Goal: Transaction & Acquisition: Purchase product/service

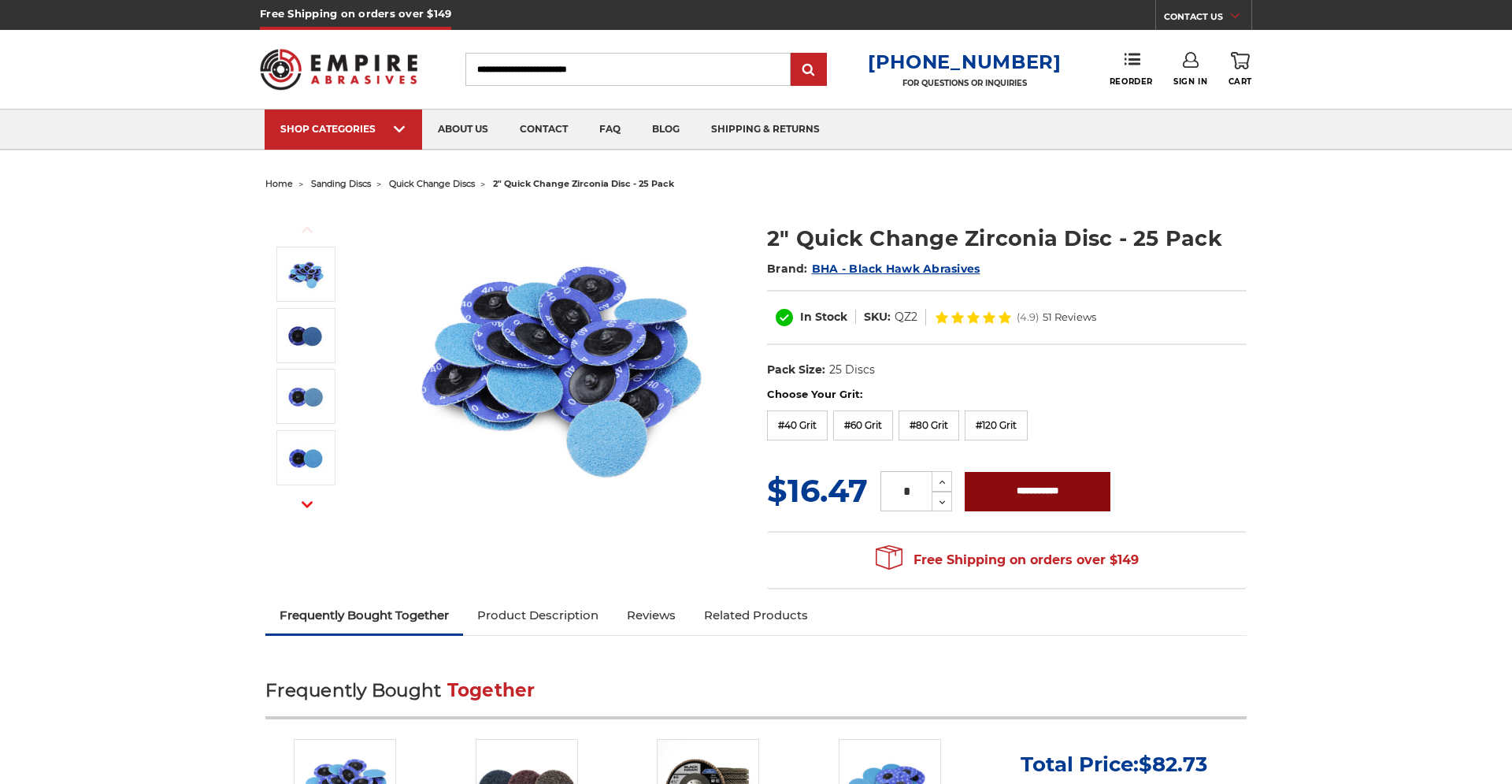
click at [1020, 492] on input "**********" at bounding box center [1038, 492] width 146 height 40
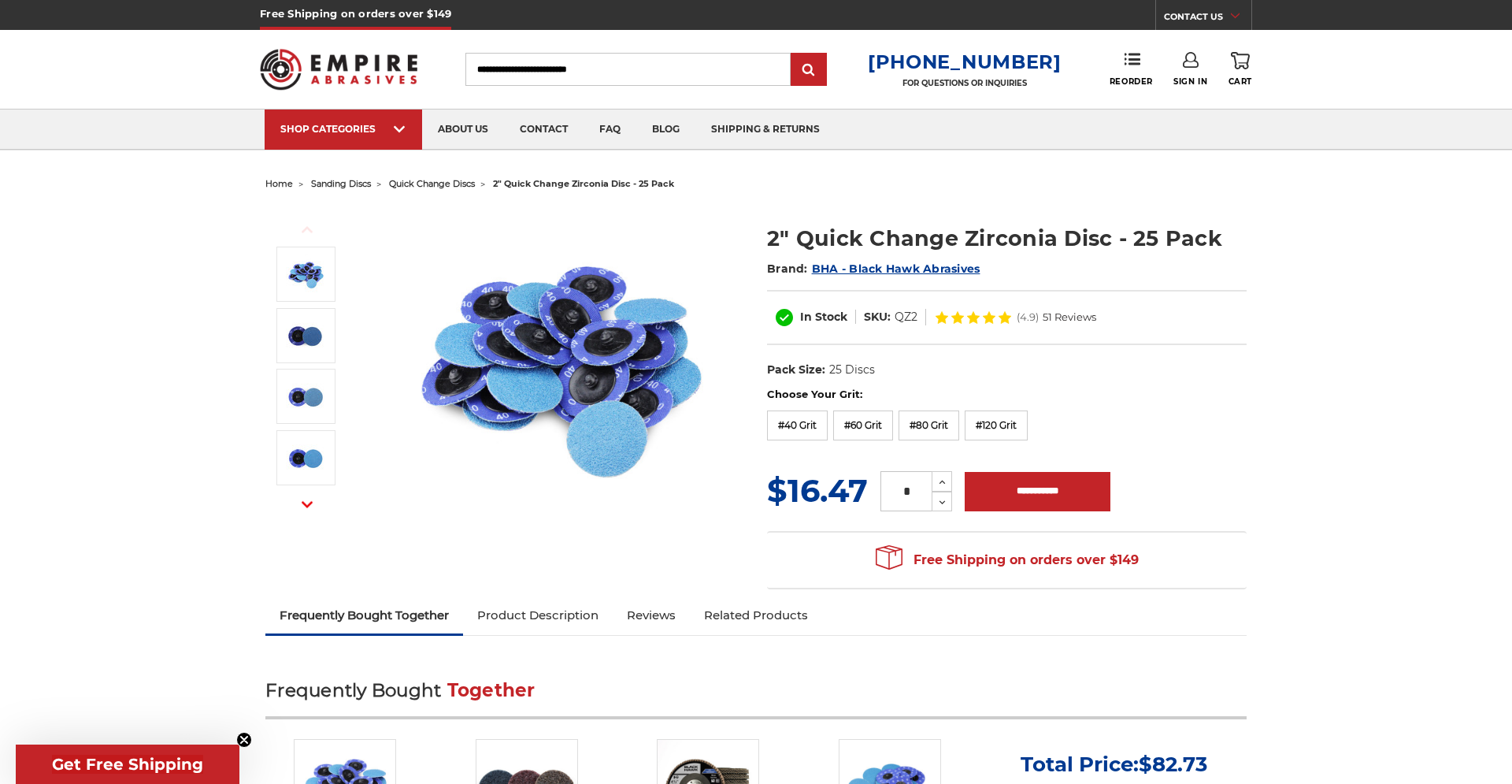
click at [1243, 60] on icon at bounding box center [1240, 60] width 19 height 17
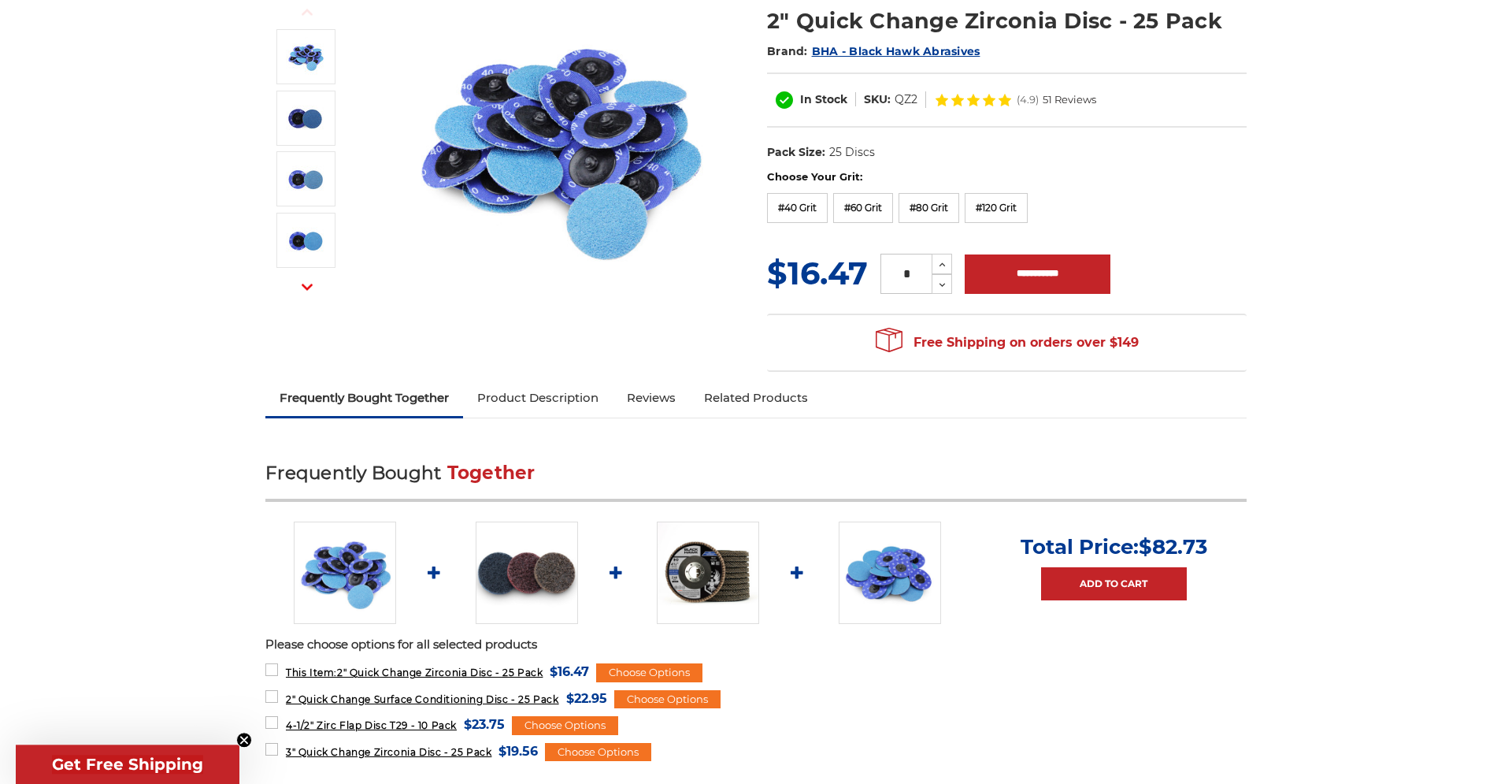
scroll to position [241, 0]
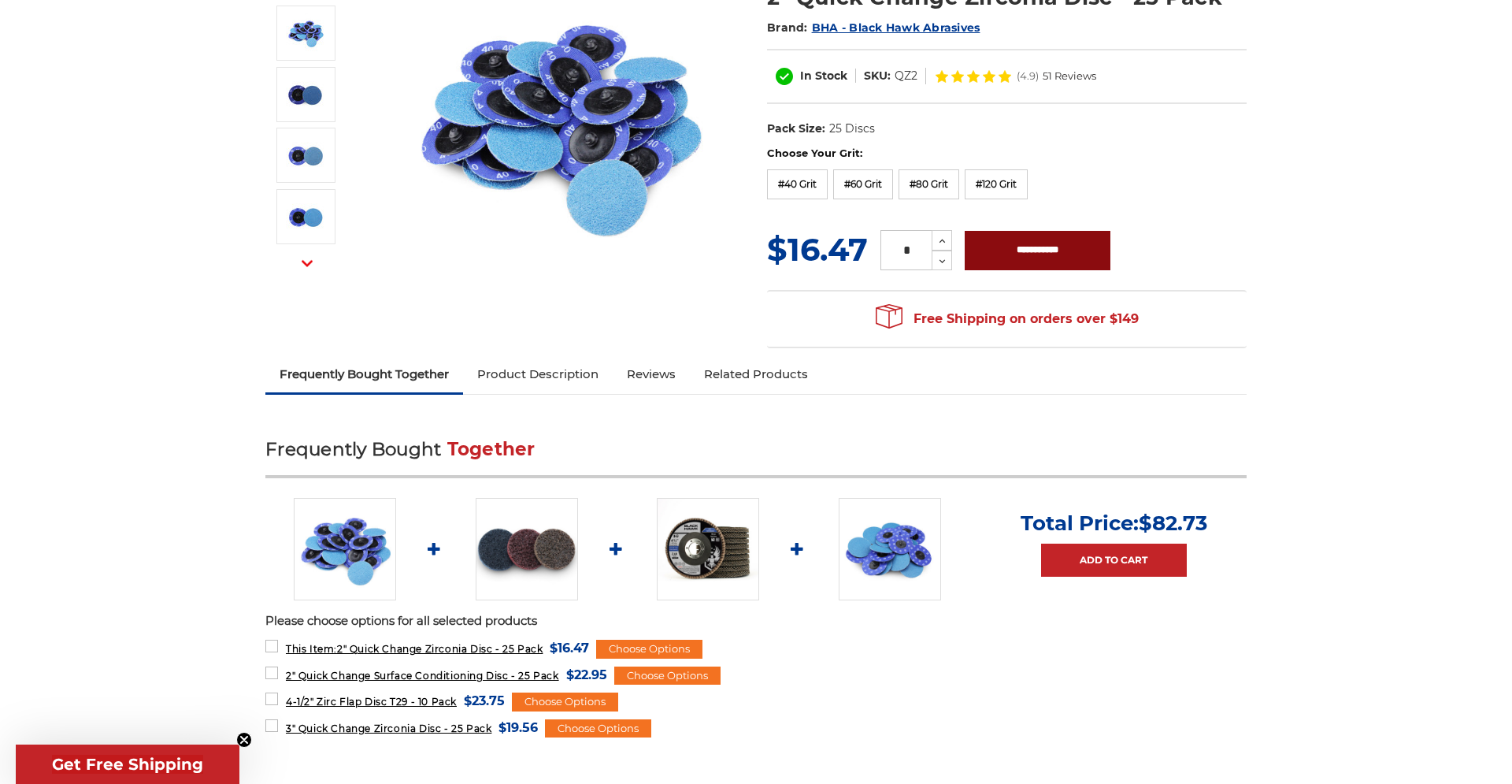
click at [1036, 246] on input "**********" at bounding box center [1038, 251] width 146 height 40
click at [939, 240] on icon at bounding box center [943, 241] width 12 height 14
click at [942, 264] on icon at bounding box center [943, 261] width 12 height 14
type input "*"
click at [876, 181] on label "#60 Grit" at bounding box center [863, 184] width 60 height 30
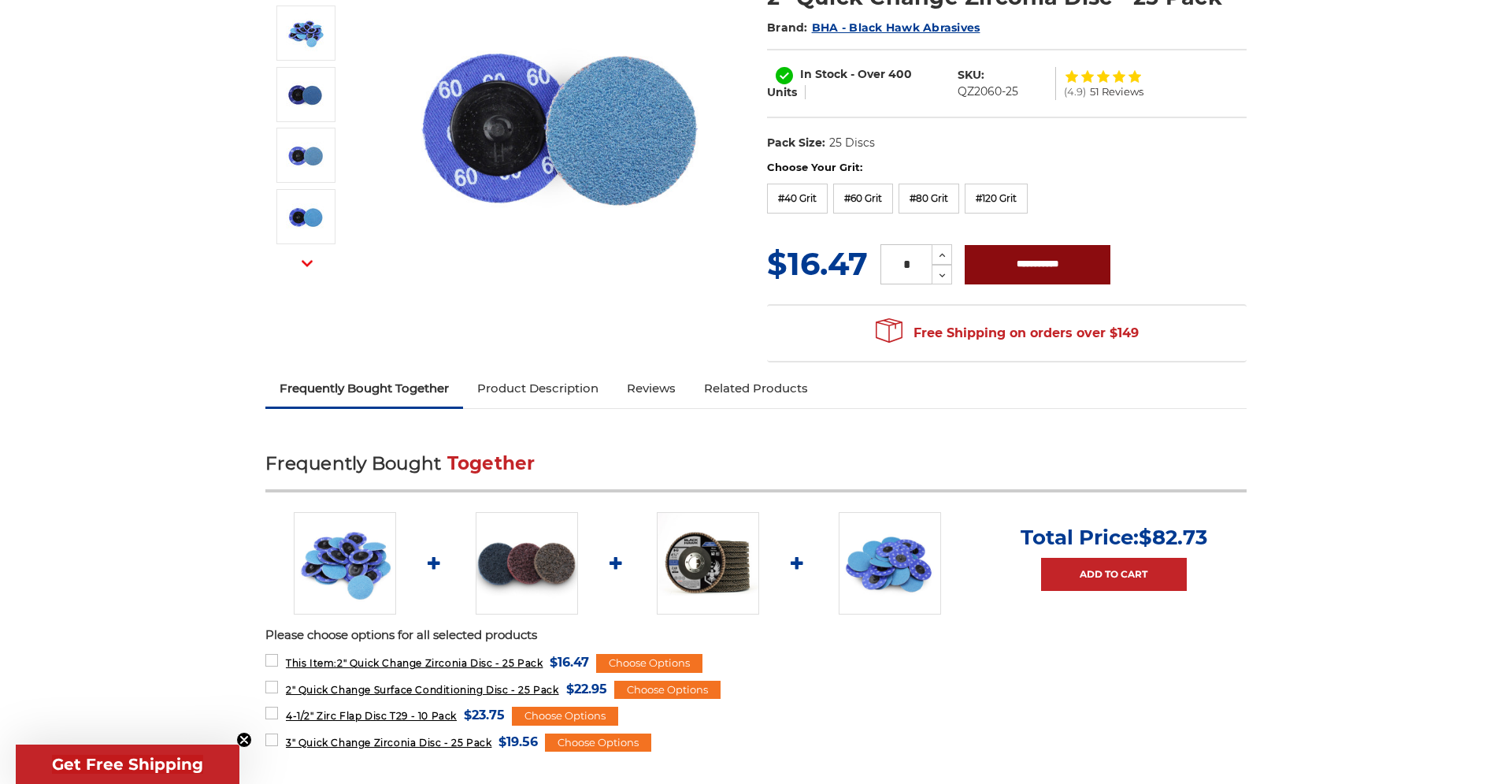
click at [1066, 260] on input "**********" at bounding box center [1038, 265] width 146 height 40
type input "**********"
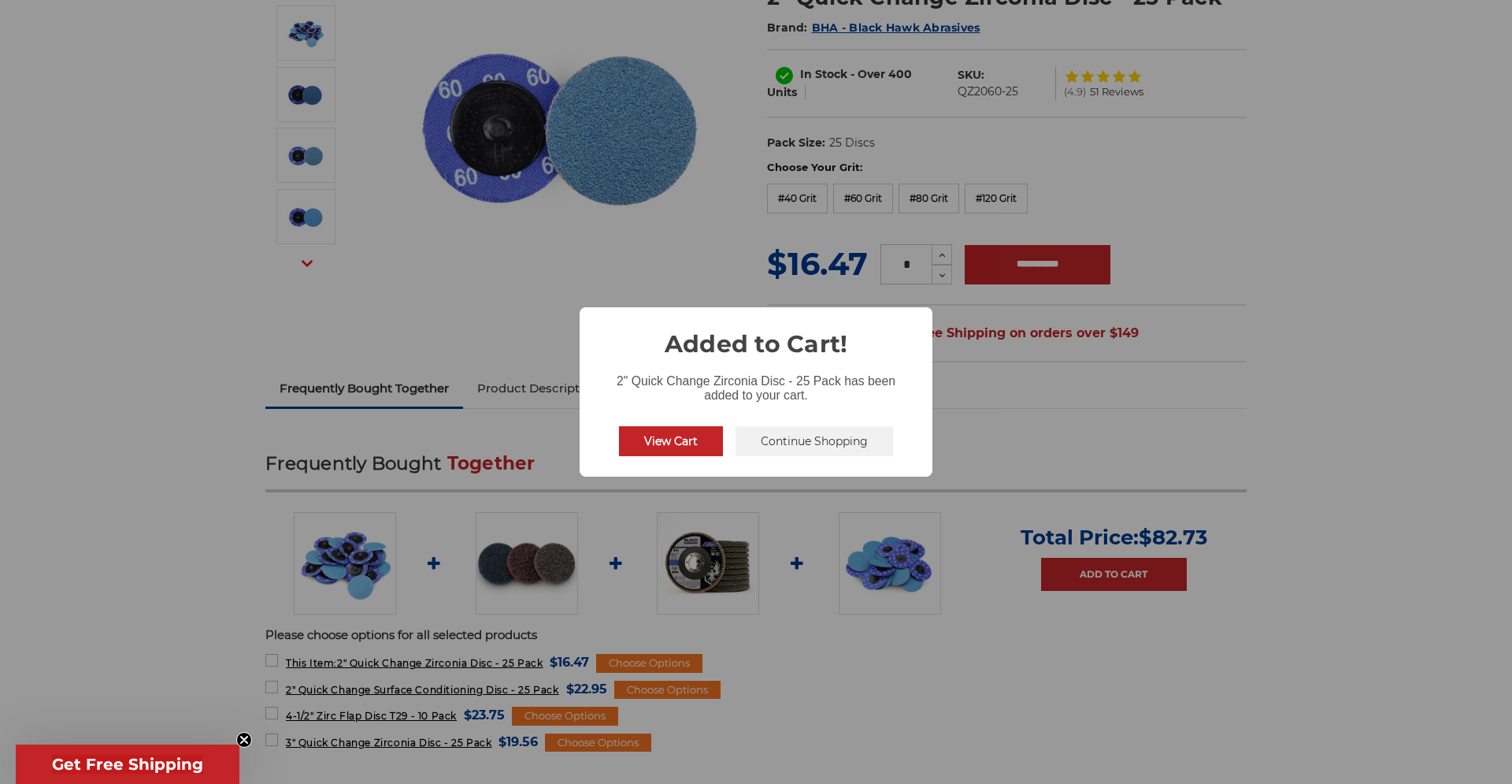
click at [657, 441] on button "View Cart" at bounding box center [671, 441] width 104 height 30
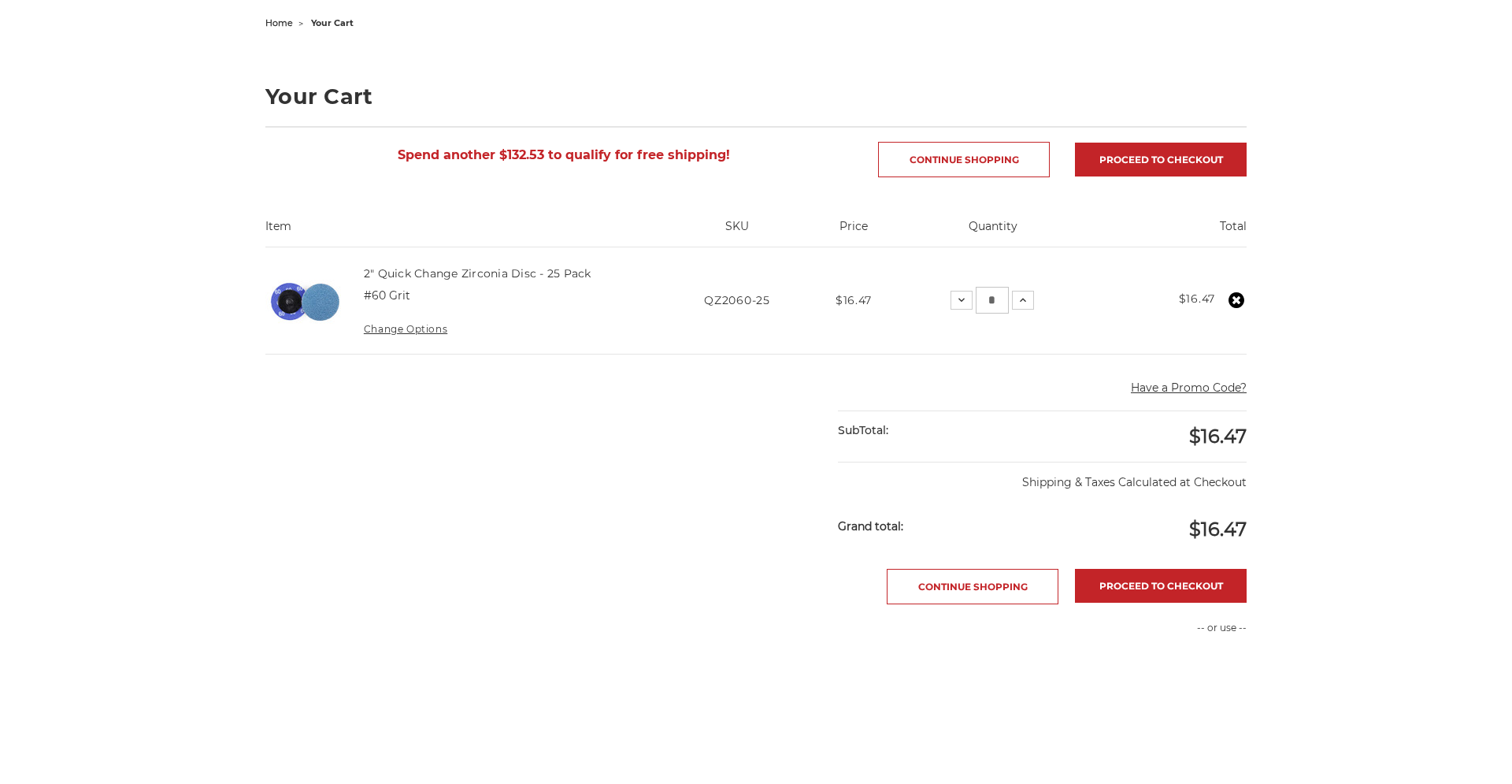
scroll to position [80, 0]
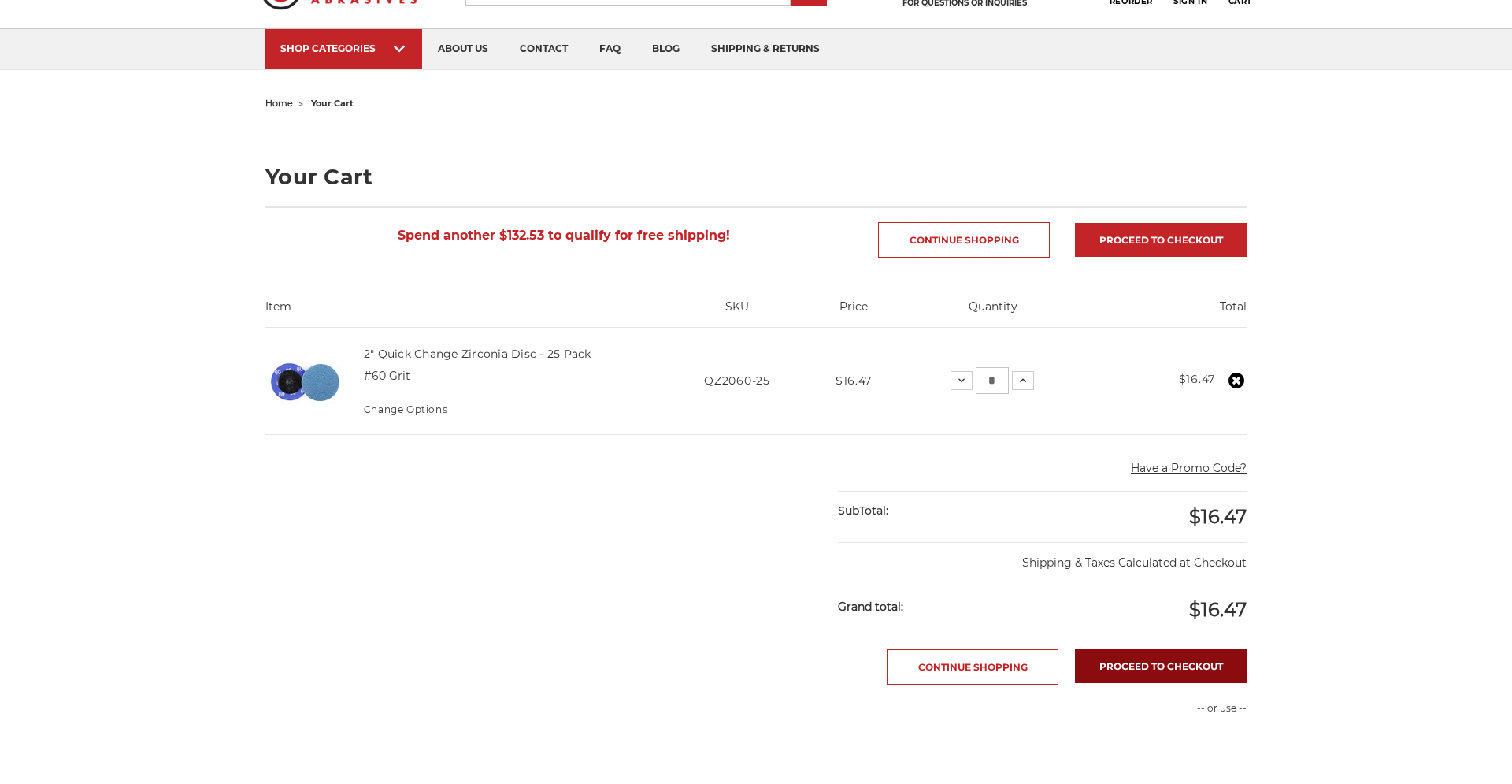
click at [1145, 681] on link "Proceed to checkout" at bounding box center [1160, 665] width 172 height 34
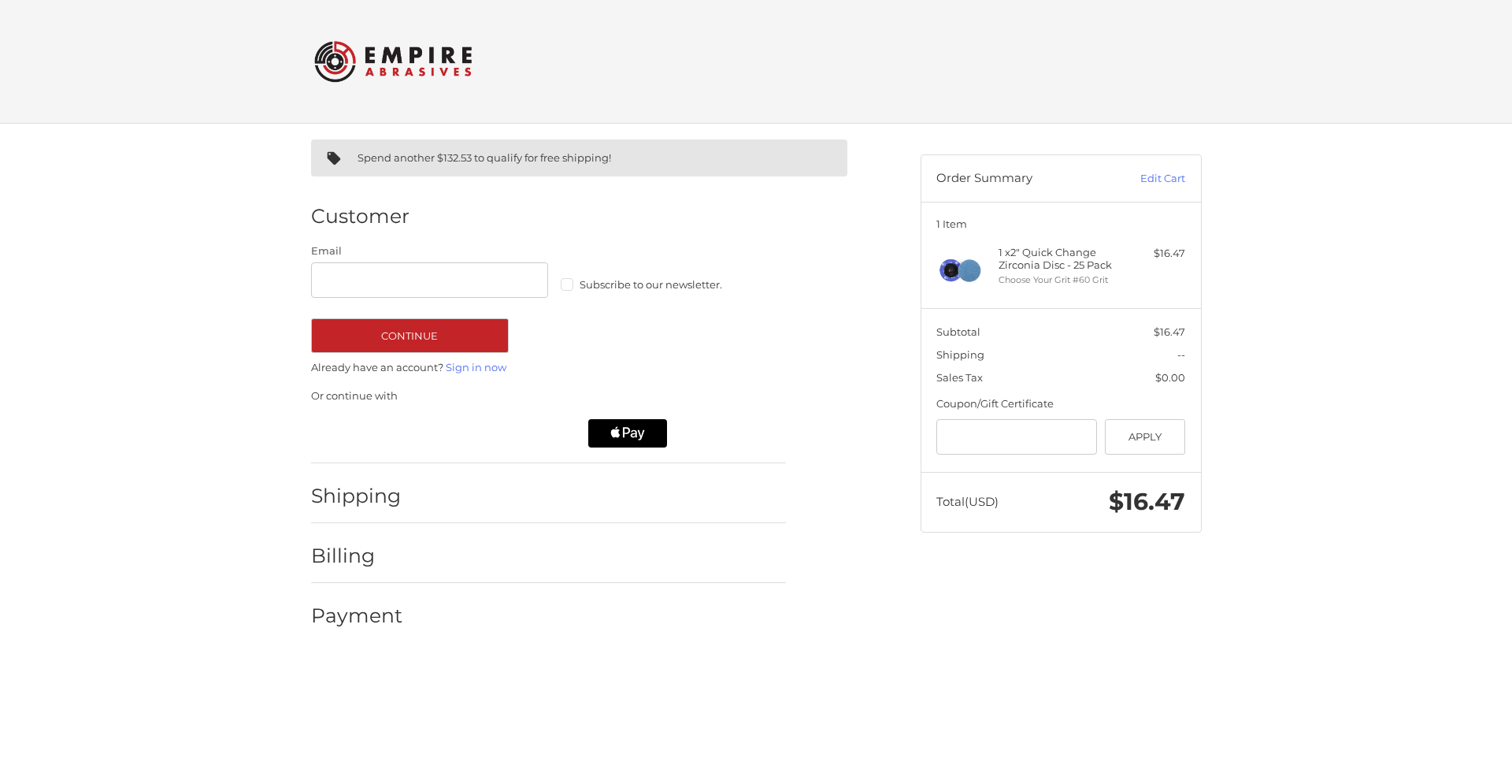
click at [569, 285] on label "Subscribe to our newsletter." at bounding box center [680, 284] width 238 height 13
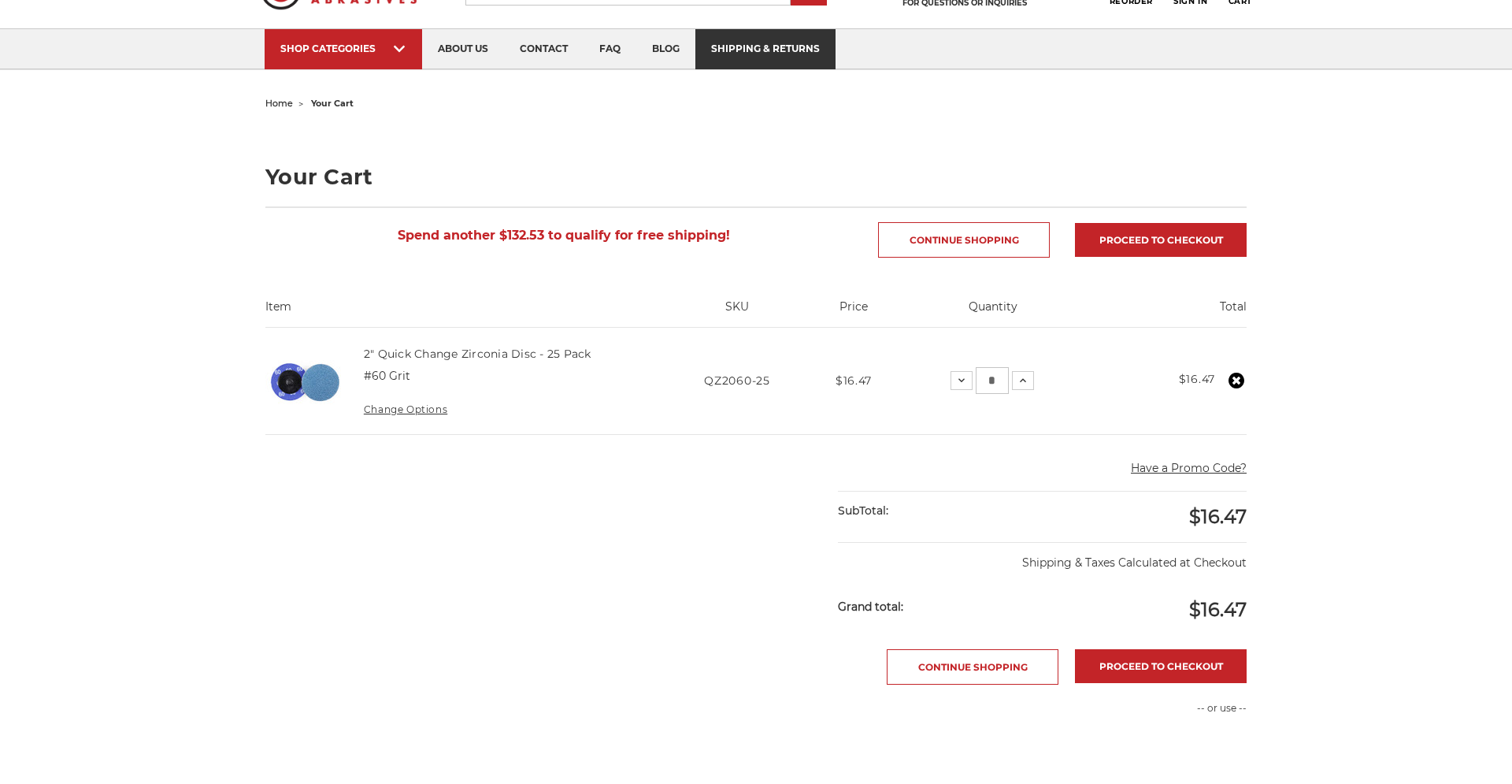
click at [777, 47] on link "shipping & returns" at bounding box center [765, 49] width 141 height 41
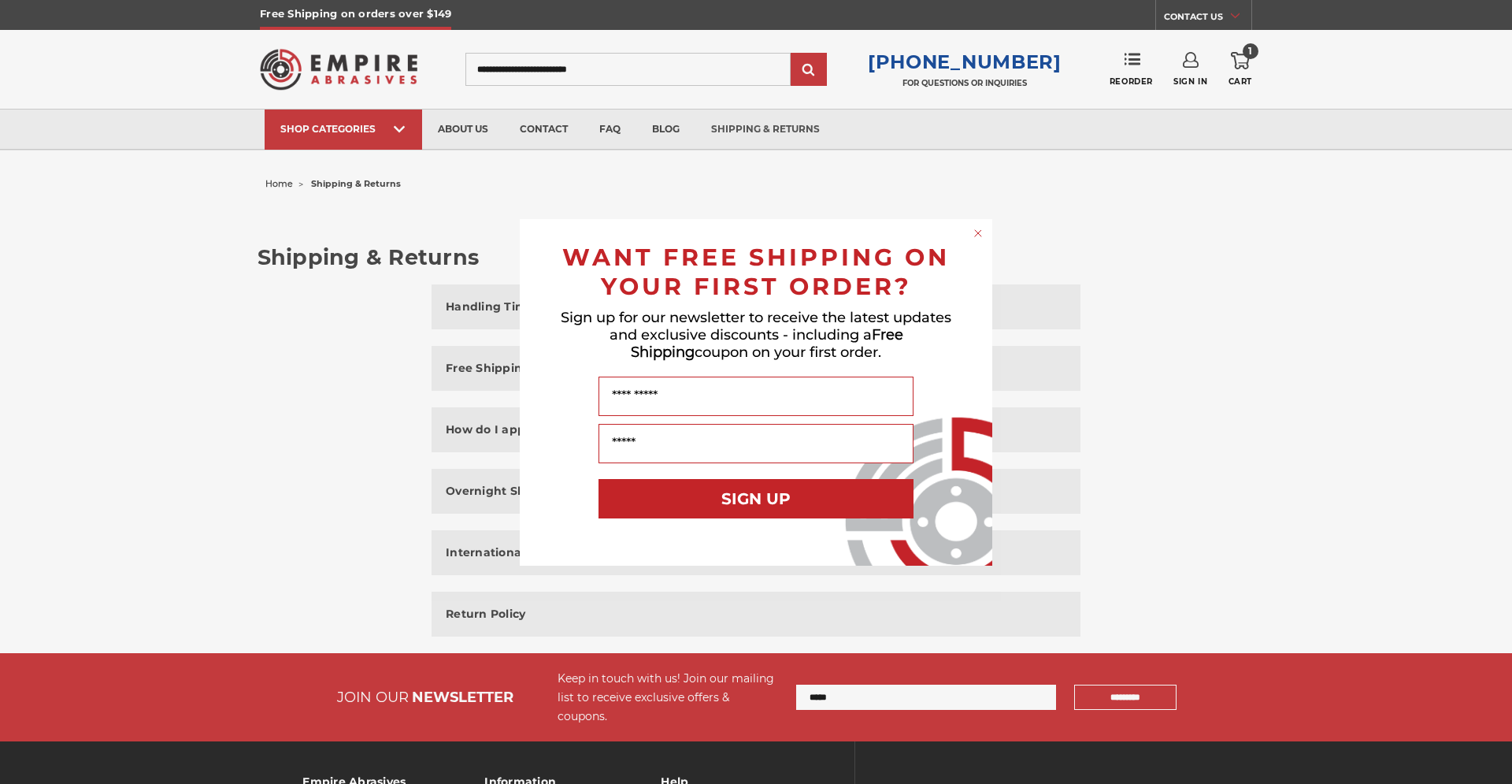
click at [975, 229] on circle "Close dialog" at bounding box center [978, 232] width 15 height 15
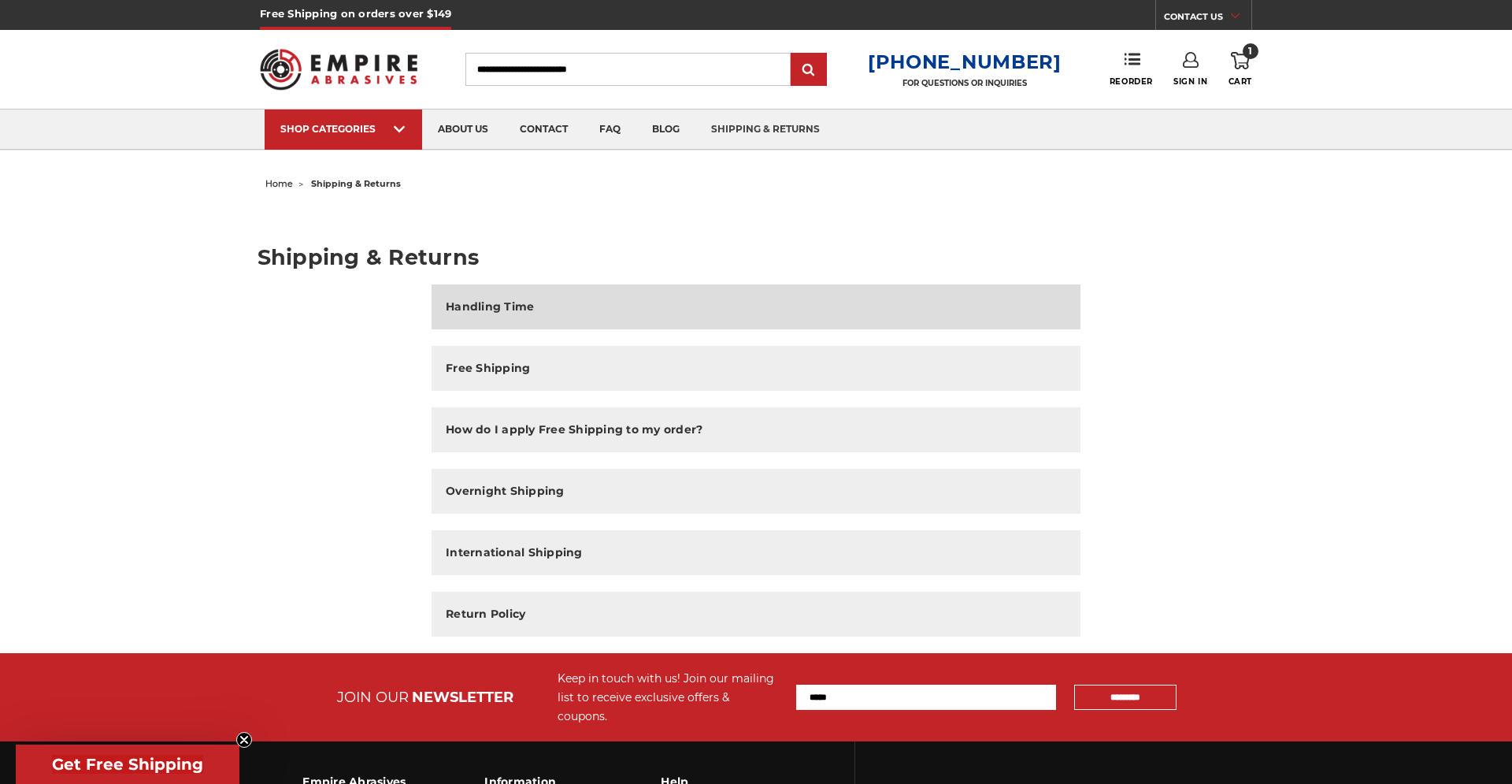
click at [485, 308] on h2 "Handling Time" at bounding box center [490, 306] width 88 height 16
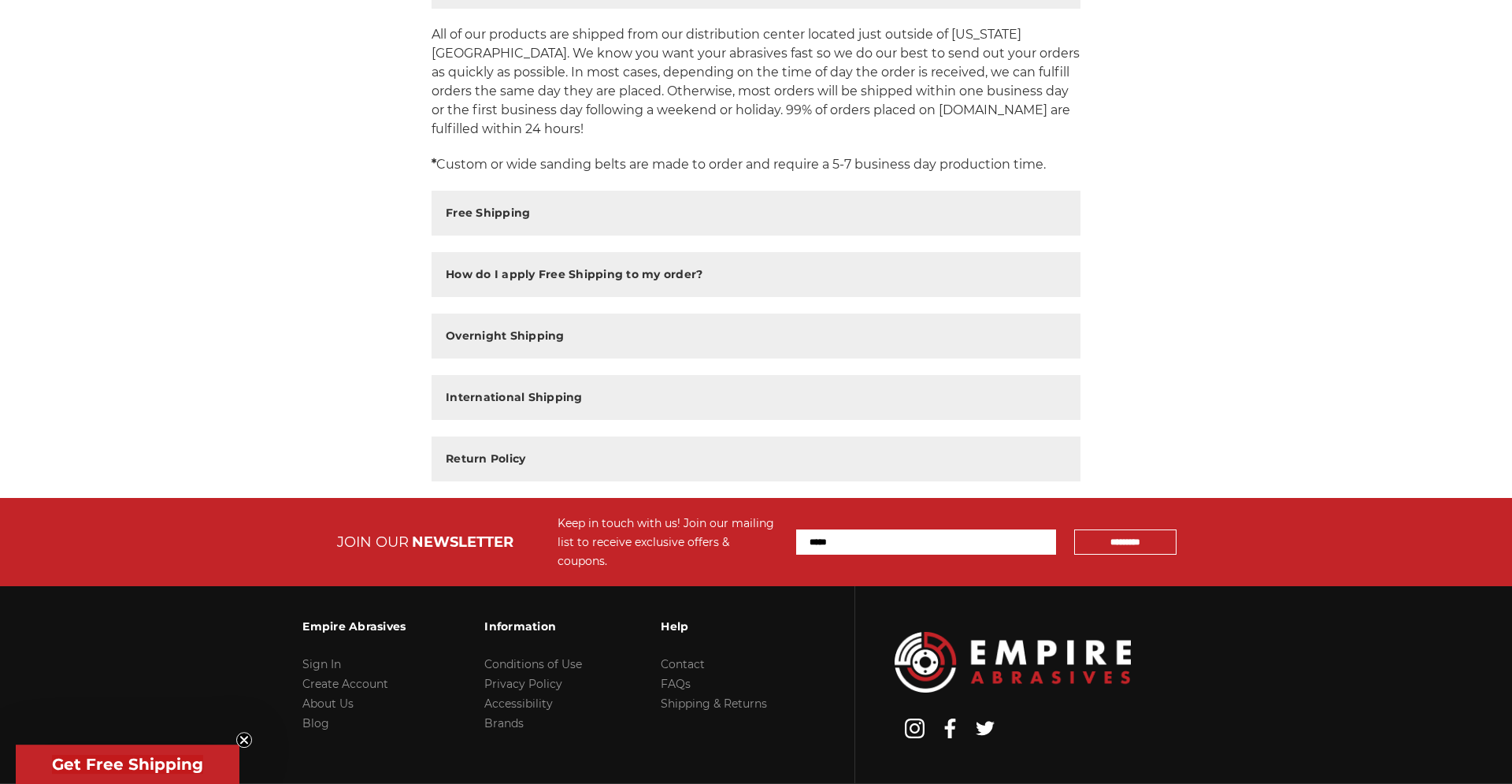
scroll to position [322, 0]
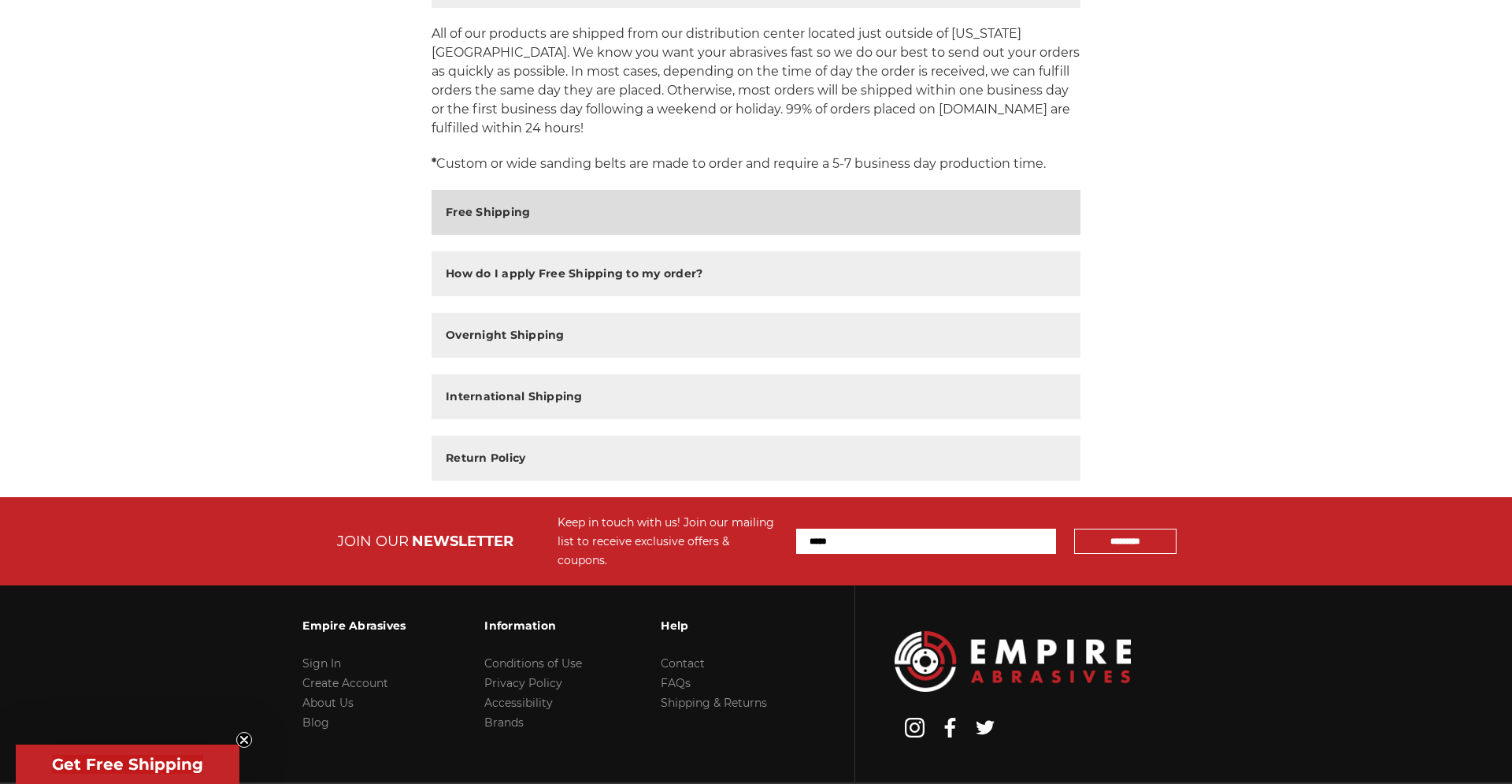
click at [463, 212] on h2 "Free Shipping" at bounding box center [488, 211] width 85 height 16
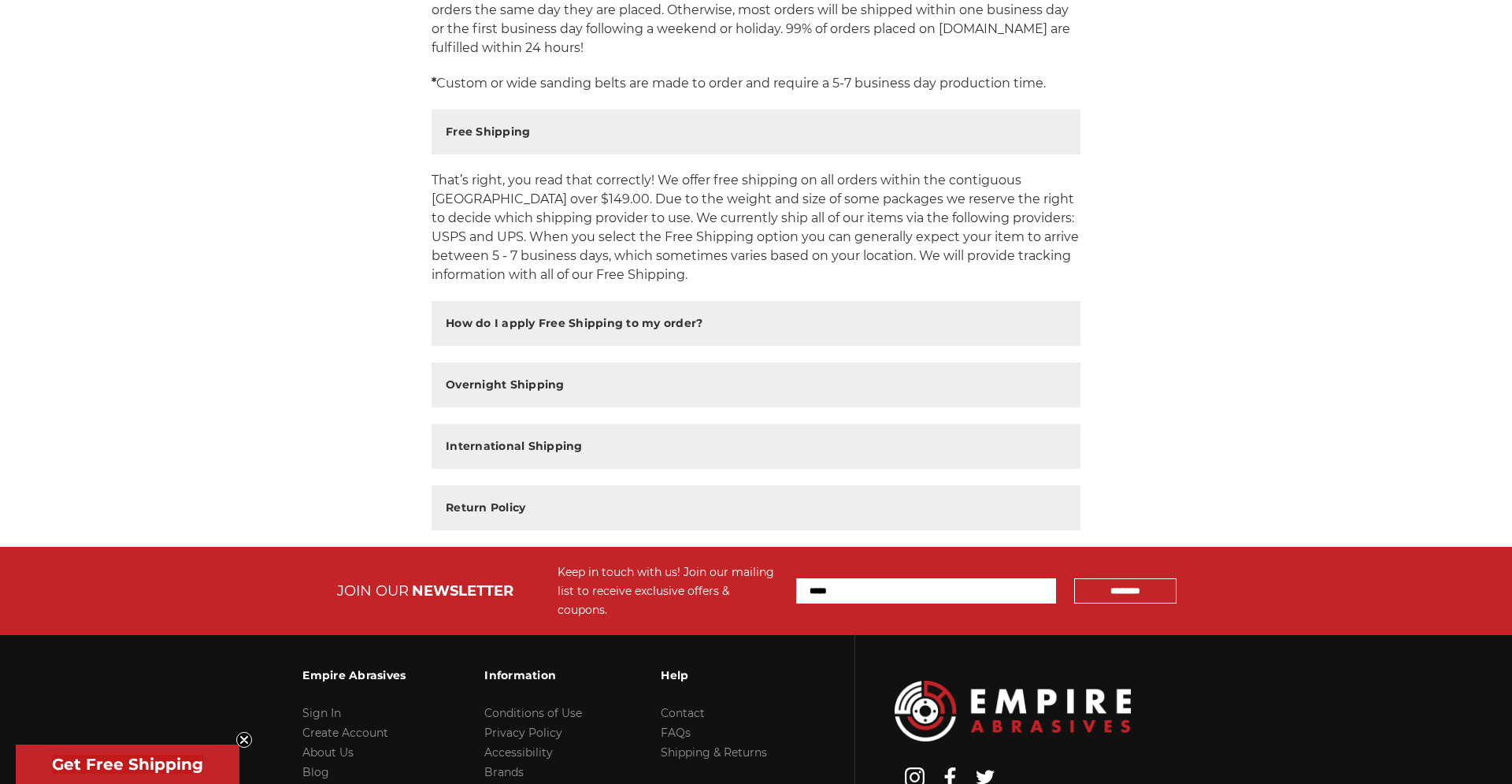
scroll to position [482, 0]
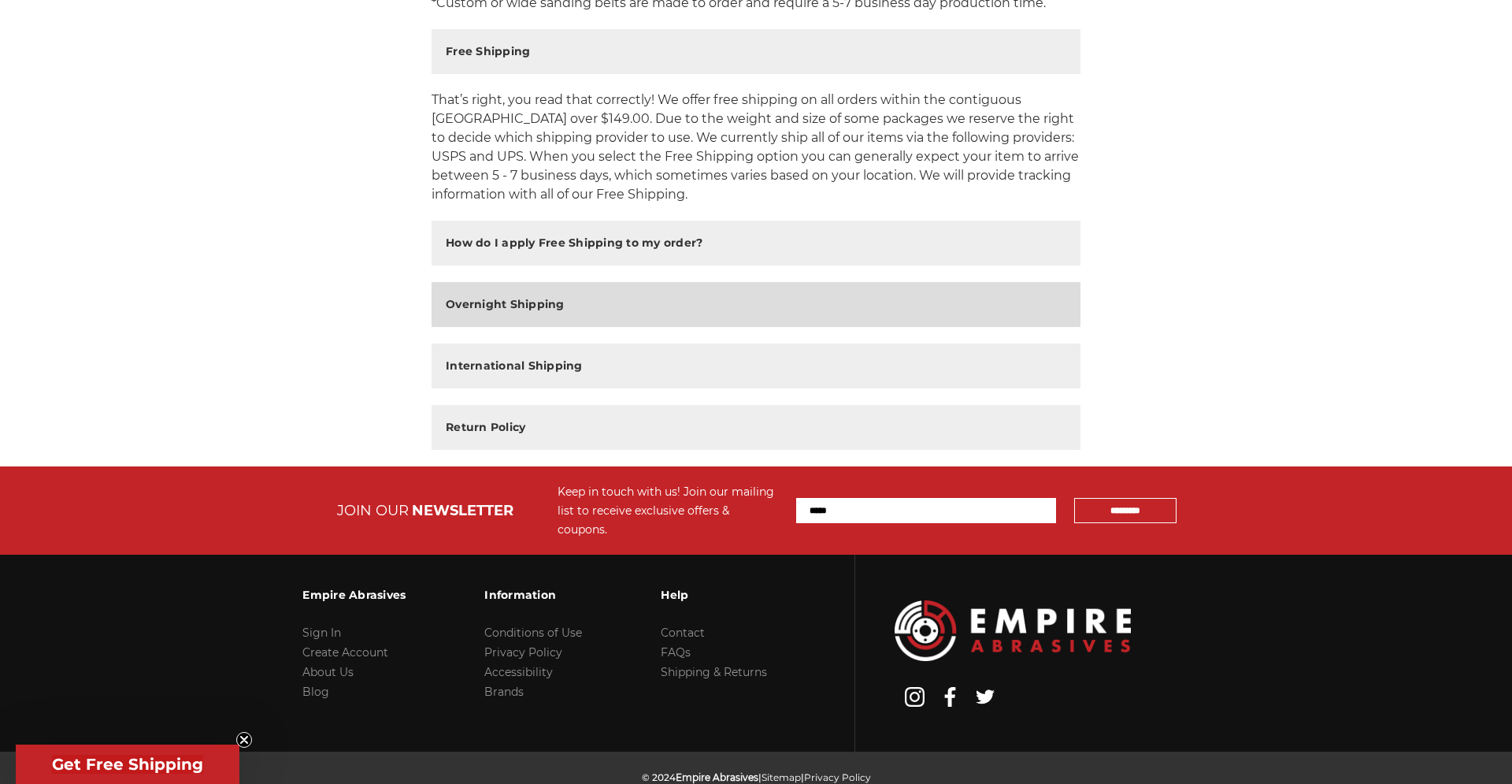
click at [519, 307] on h2 "Overnight Shipping" at bounding box center [505, 304] width 119 height 16
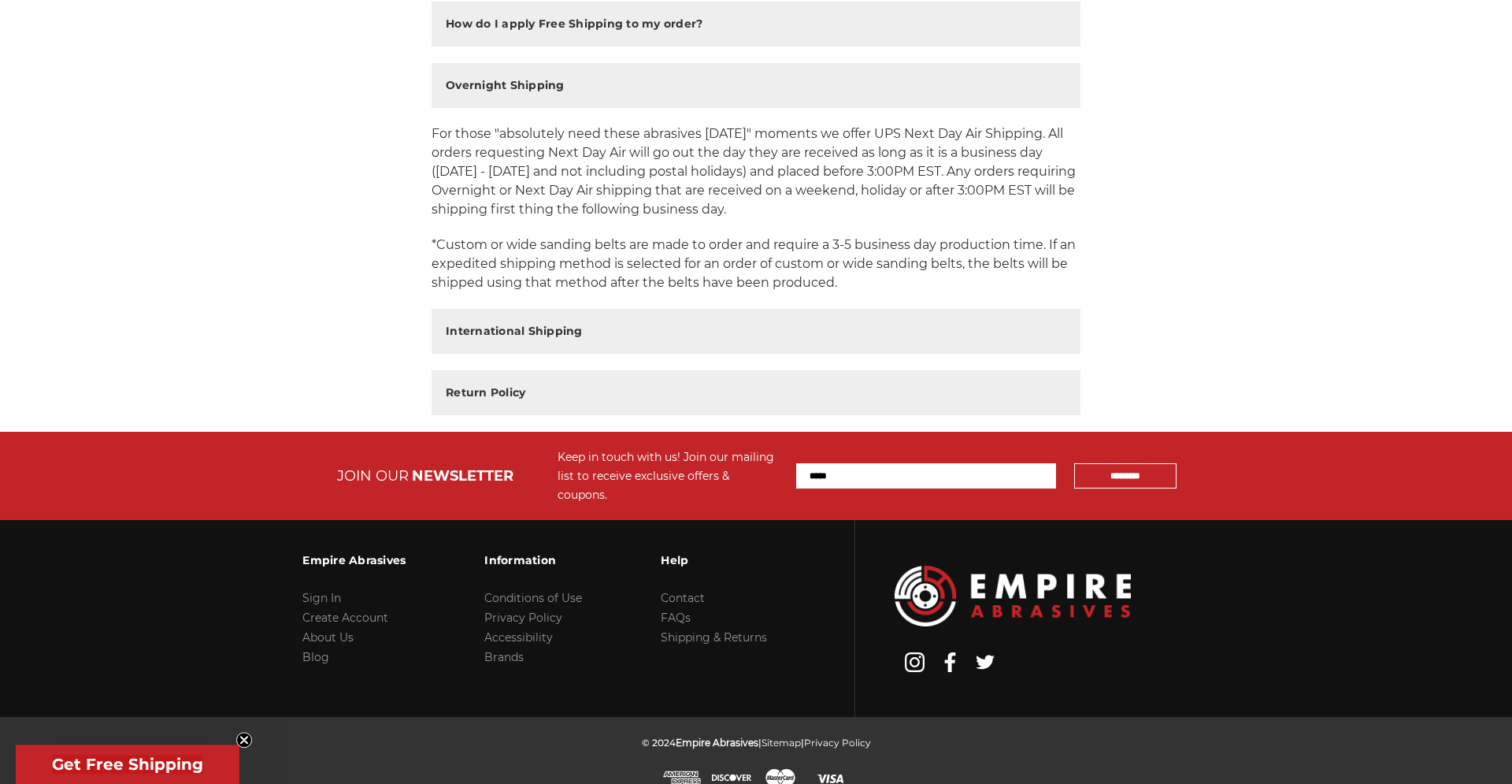
scroll to position [702, 0]
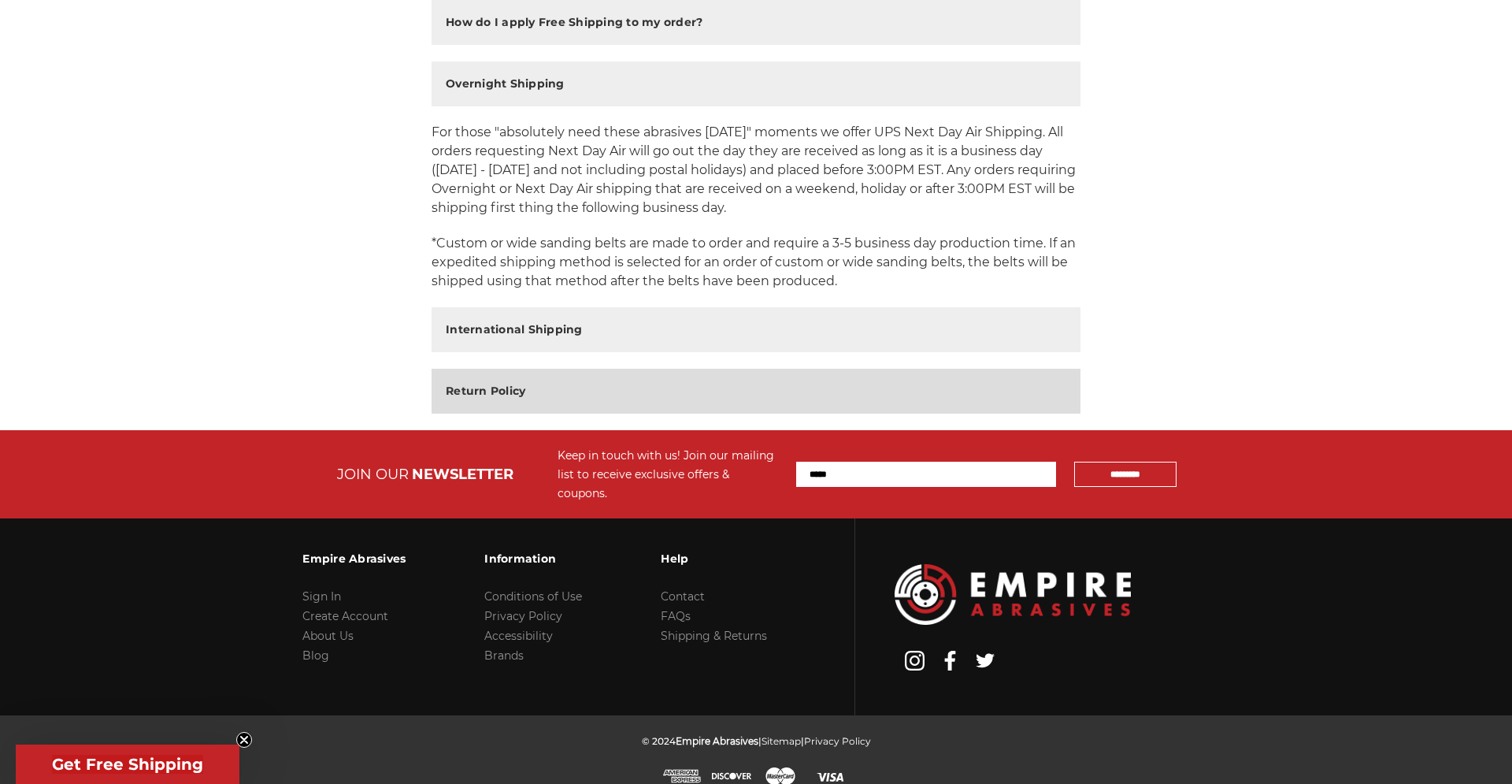
click at [469, 387] on h2 "Return Policy" at bounding box center [486, 391] width 79 height 16
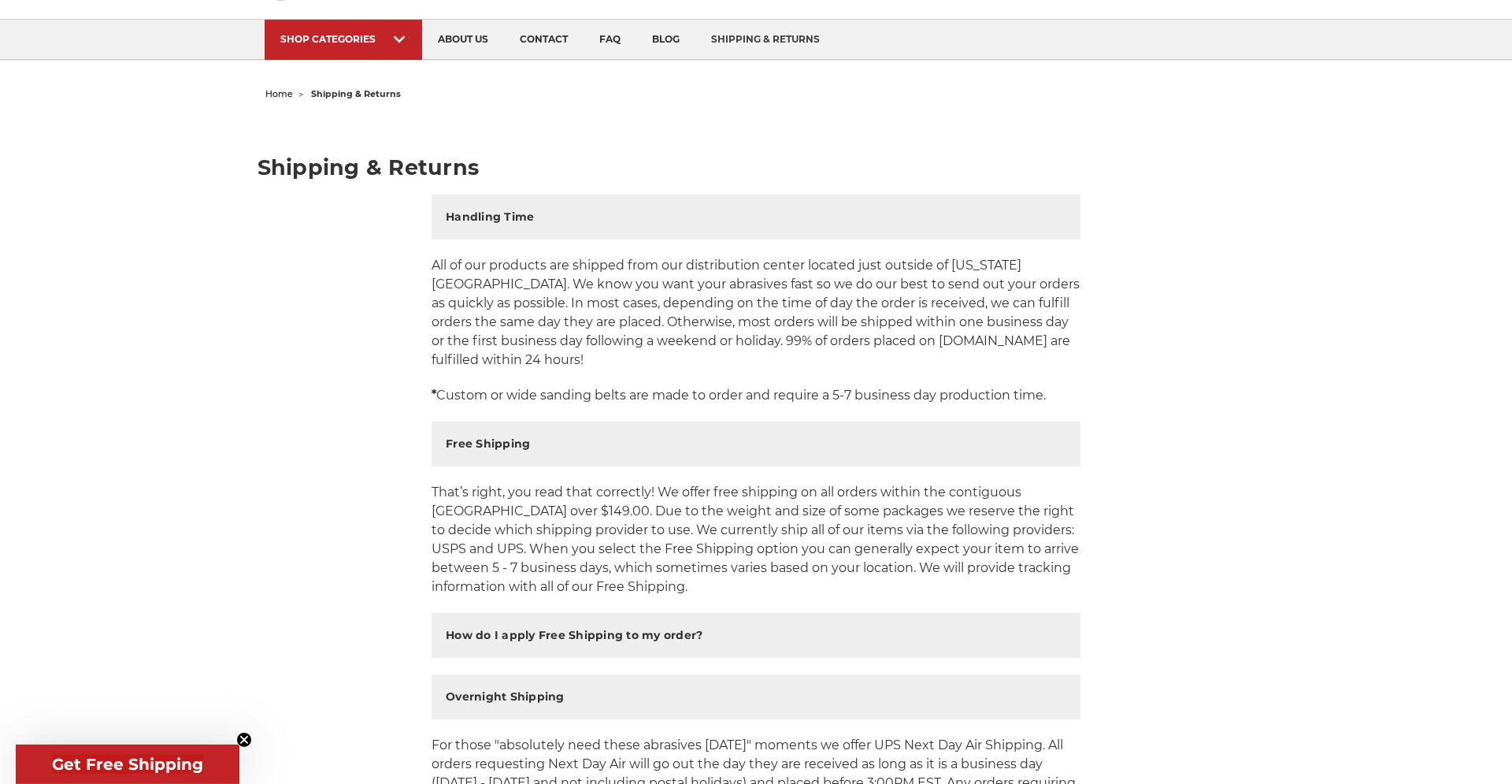
scroll to position [0, 0]
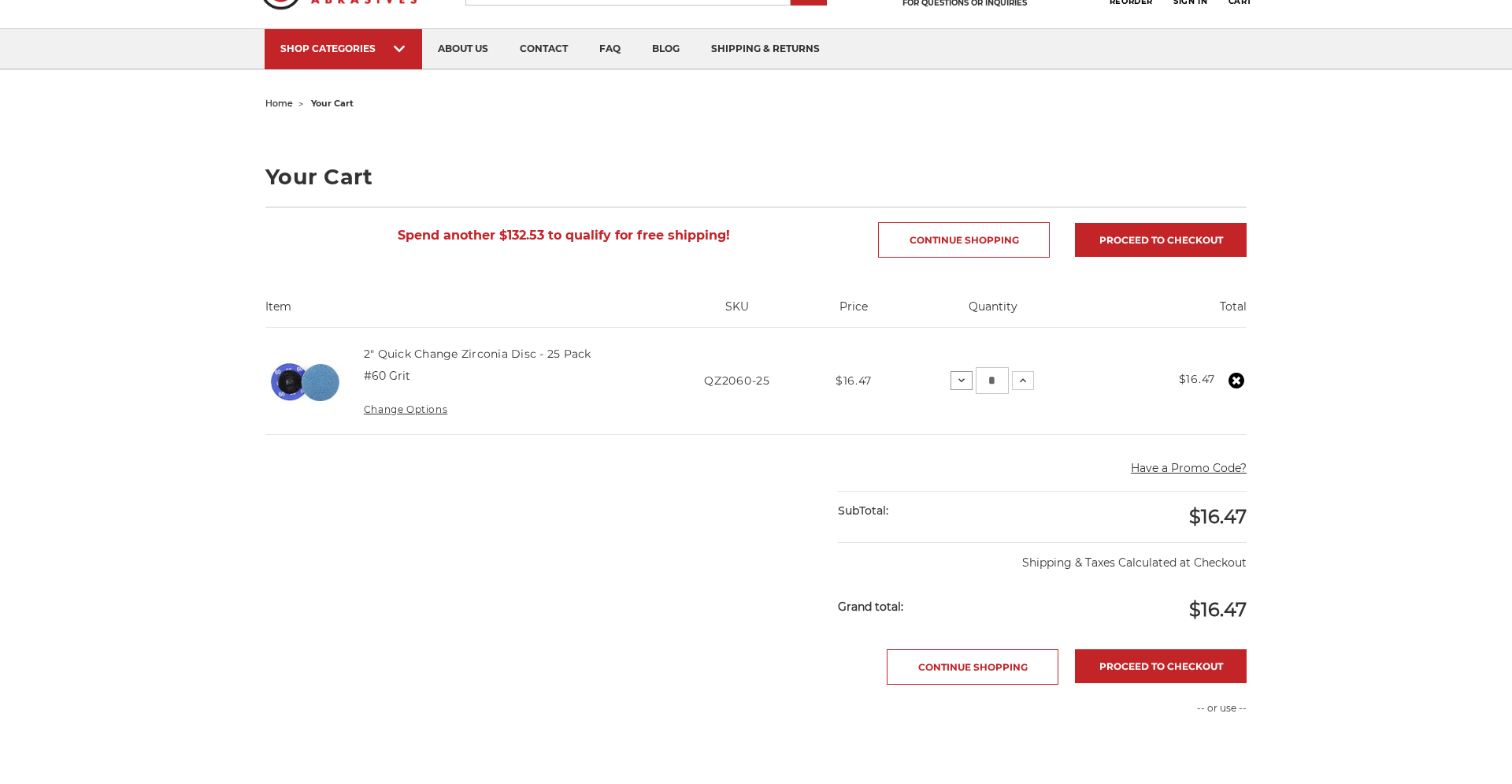
click at [966, 386] on icon at bounding box center [962, 380] width 13 height 13
